Goal: Register for event/course

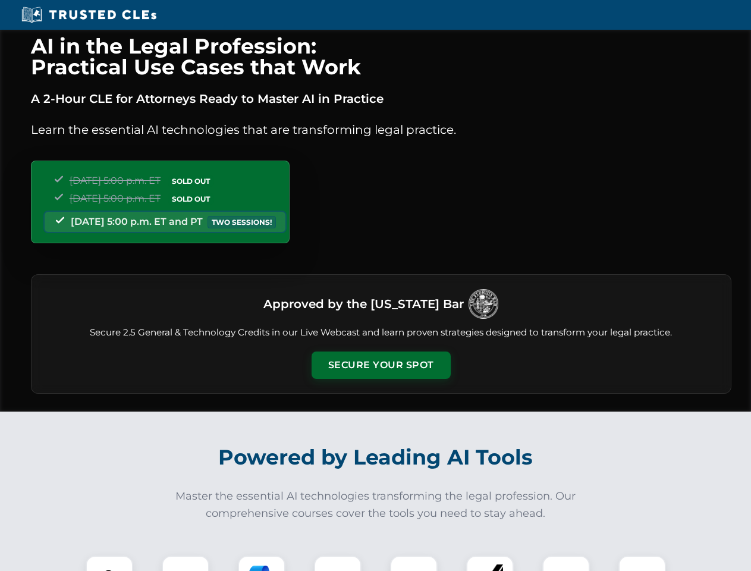
click at [381, 365] on button "Secure Your Spot" at bounding box center [381, 365] width 139 height 27
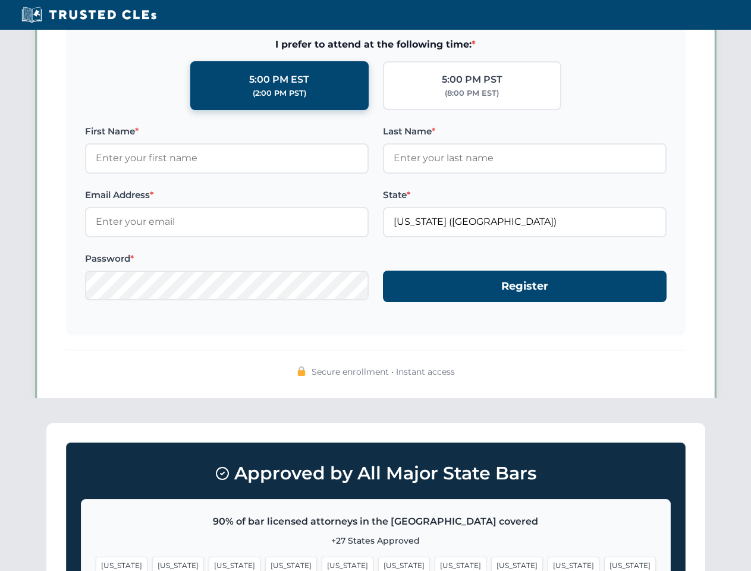
click at [378, 563] on span "[US_STATE]" at bounding box center [404, 565] width 52 height 17
click at [435, 563] on span "[US_STATE]" at bounding box center [461, 565] width 52 height 17
click at [548, 563] on span "[US_STATE]" at bounding box center [574, 565] width 52 height 17
